Goal: Task Accomplishment & Management: Complete application form

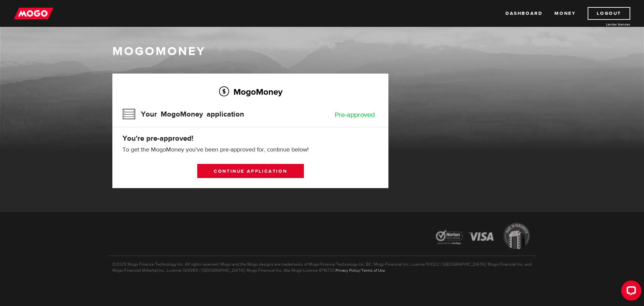
click at [257, 166] on link "Continue application" at bounding box center [250, 171] width 107 height 14
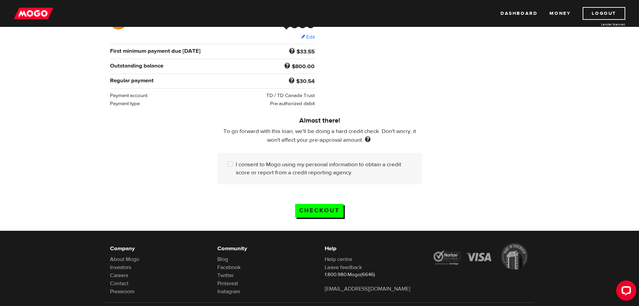
scroll to position [134, 0]
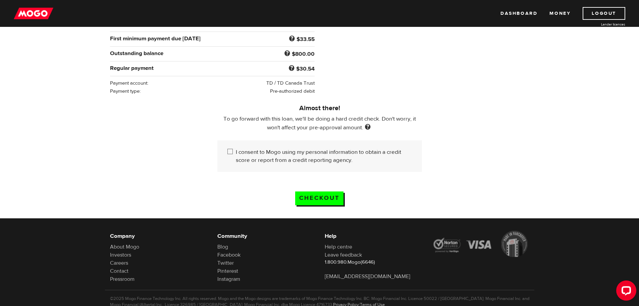
click at [231, 153] on input "I consent to Mogo using my personal information to obtain a credit score or rep…" at bounding box center [231, 152] width 8 height 8
checkbox input "true"
click at [312, 194] on input "Checkout" at bounding box center [319, 198] width 48 height 14
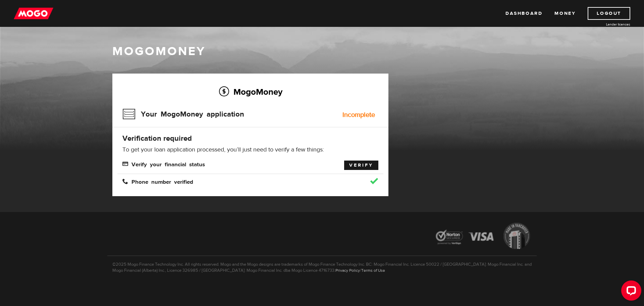
click at [353, 167] on link "Verify" at bounding box center [361, 164] width 34 height 9
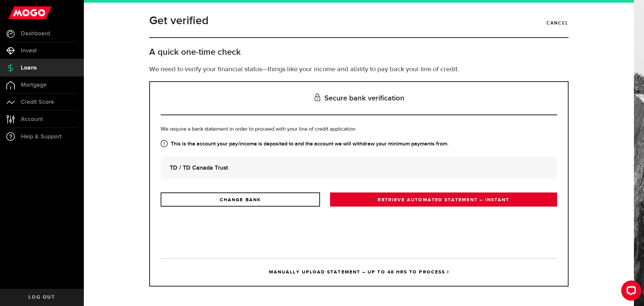
click at [385, 194] on link "RETRIEVE AUTOMATED STATEMENT – INSTANT" at bounding box center [443, 199] width 227 height 14
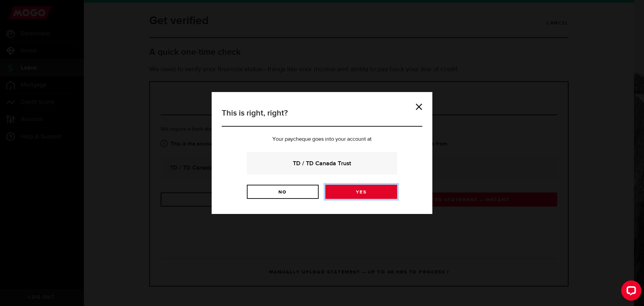
click at [353, 193] on link "Yes" at bounding box center [361, 191] width 72 height 14
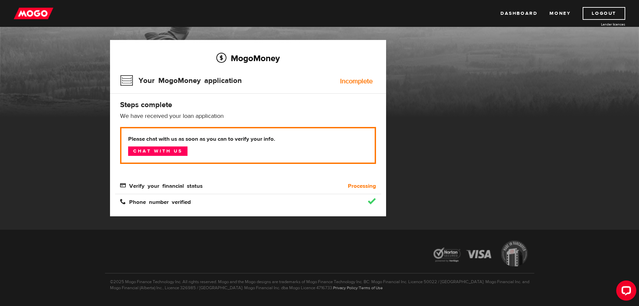
scroll to position [51, 0]
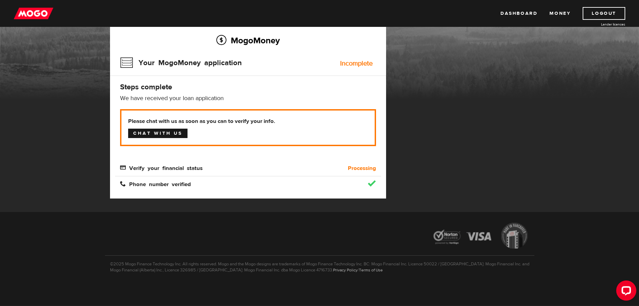
click at [175, 130] on link "Chat with us" at bounding box center [157, 132] width 59 height 9
click at [289, 139] on p "Please chat with us as soon as you can to verify your info. Chat with us" at bounding box center [248, 127] width 256 height 37
click at [530, 11] on link "Dashboard" at bounding box center [518, 13] width 37 height 13
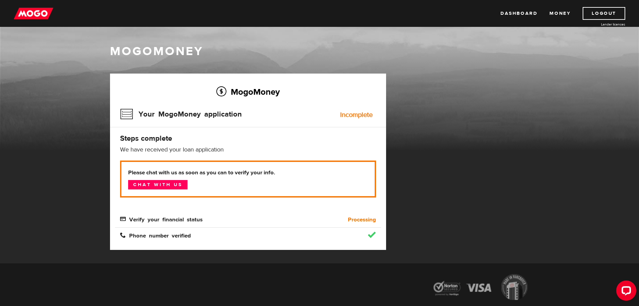
click at [167, 177] on p "Please chat with us as soon as you can to verify your info. Chat with us" at bounding box center [248, 178] width 256 height 37
click at [168, 180] on link "Chat with us" at bounding box center [157, 184] width 59 height 9
click at [591, 9] on link "Logout" at bounding box center [604, 13] width 43 height 13
click at [137, 176] on p "Please chat with us as soon as you can to verify your info. Chat with us" at bounding box center [248, 178] width 256 height 37
